Goal: Task Accomplishment & Management: Manage account settings

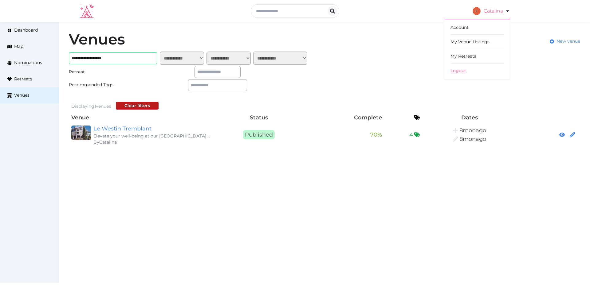
click at [495, 14] on link "Catalina" at bounding box center [490, 10] width 37 height 17
click at [477, 43] on link "My Venue Listings" at bounding box center [476, 42] width 53 height 14
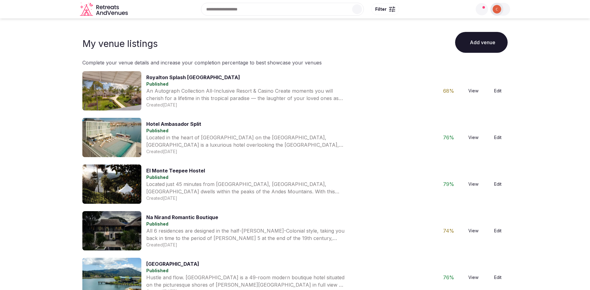
click at [498, 10] on img at bounding box center [496, 9] width 9 height 9
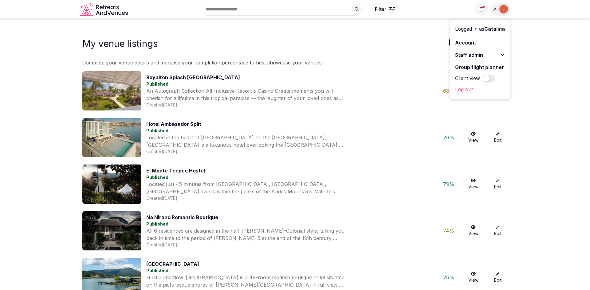
click at [495, 53] on button "Staff admin" at bounding box center [480, 55] width 50 height 10
click at [476, 87] on link "Retreats" at bounding box center [480, 88] width 50 height 10
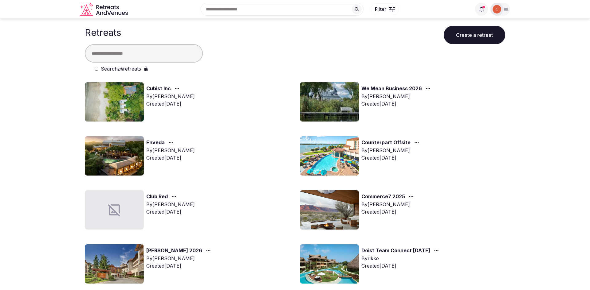
click at [390, 86] on link "We Mean Business 2026" at bounding box center [391, 89] width 61 height 8
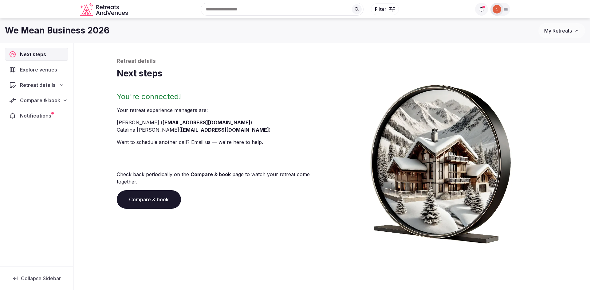
click at [46, 99] on span "Compare & book" at bounding box center [40, 100] width 40 height 7
click at [53, 138] on span "Proposals received (3)" at bounding box center [39, 141] width 49 height 6
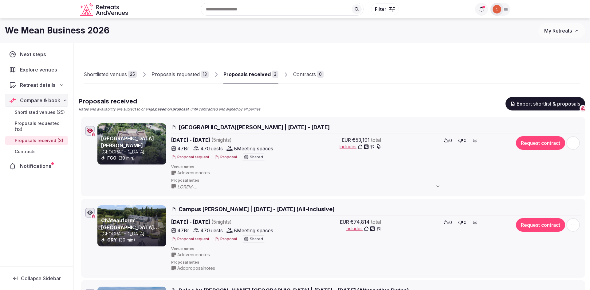
click at [192, 79] on link "Proposals requested 13" at bounding box center [179, 75] width 57 height 18
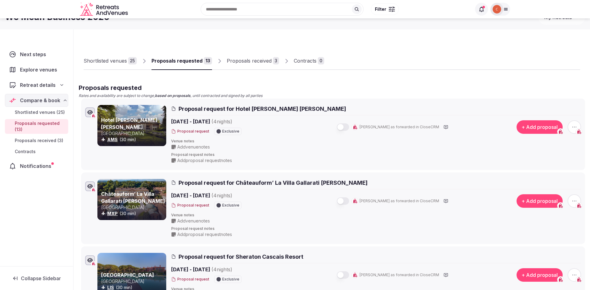
scroll to position [69, 0]
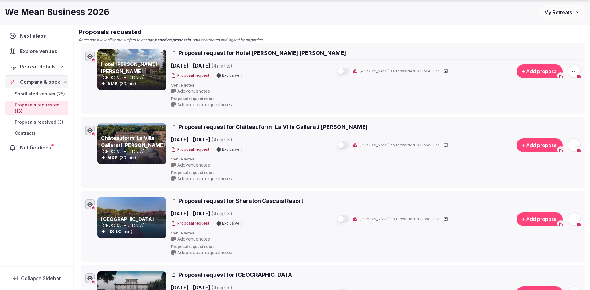
click at [210, 104] on span "Add proposal request notes" at bounding box center [204, 105] width 55 height 6
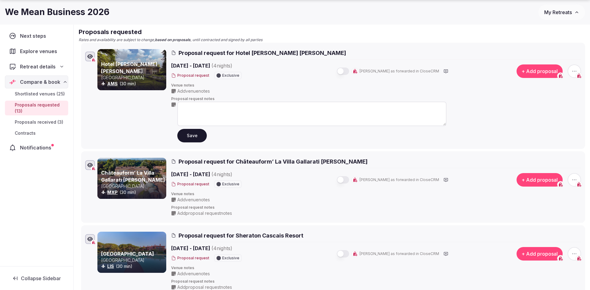
click at [201, 107] on textarea at bounding box center [311, 114] width 269 height 25
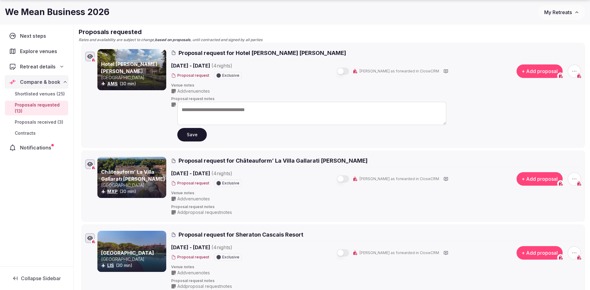
type textarea "**********"
click at [195, 132] on button "Save" at bounding box center [191, 135] width 29 height 14
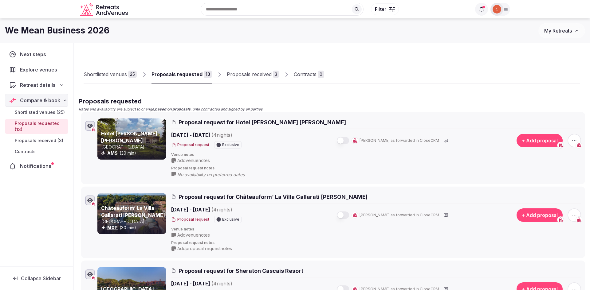
scroll to position [0, 0]
click at [239, 76] on div "Proposals received" at bounding box center [249, 74] width 45 height 7
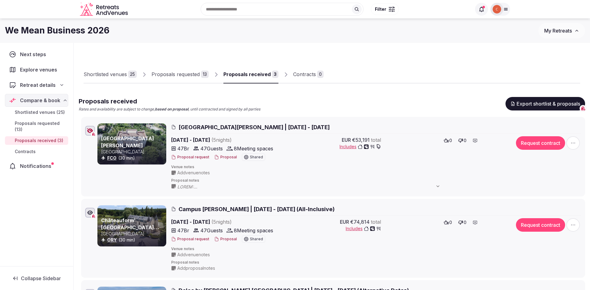
click at [222, 159] on button "Proposal" at bounding box center [225, 157] width 23 height 5
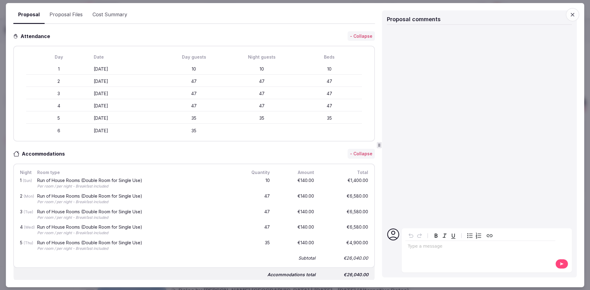
scroll to position [147, 0]
click at [571, 17] on icon "button" at bounding box center [572, 14] width 6 height 6
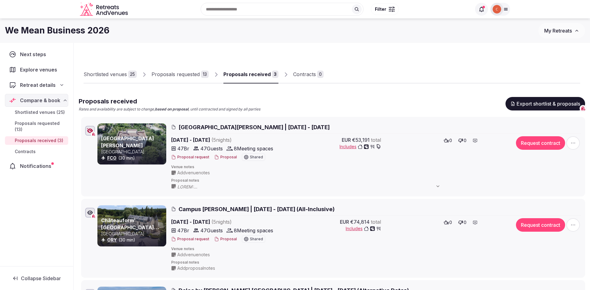
click at [163, 76] on div "Proposals requested" at bounding box center [175, 74] width 48 height 7
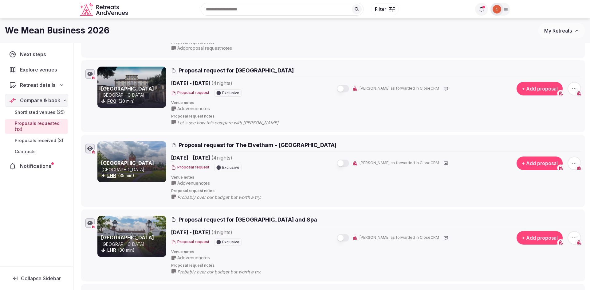
scroll to position [153, 0]
